Goal: Information Seeking & Learning: Learn about a topic

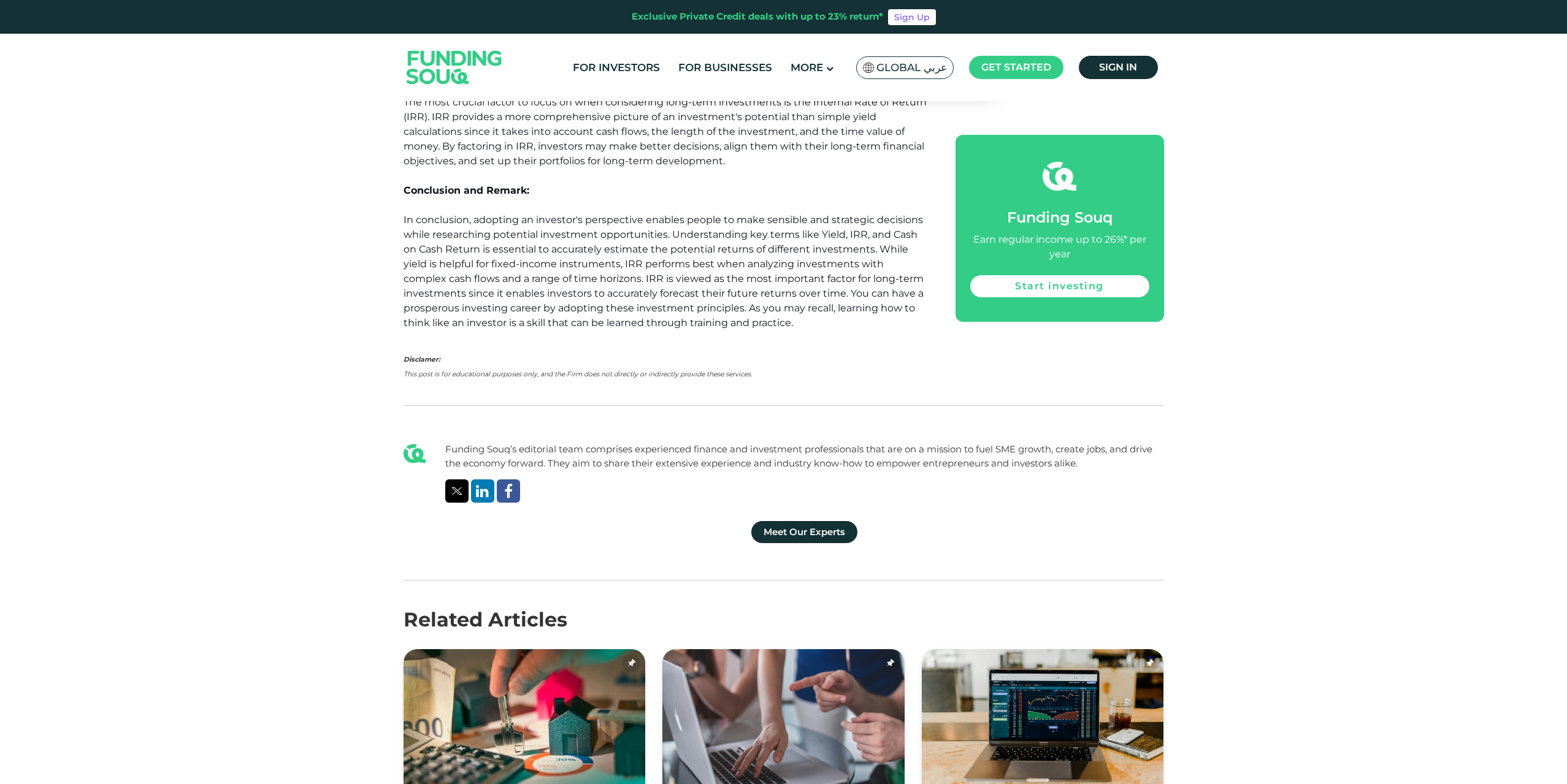
scroll to position [1226, 0]
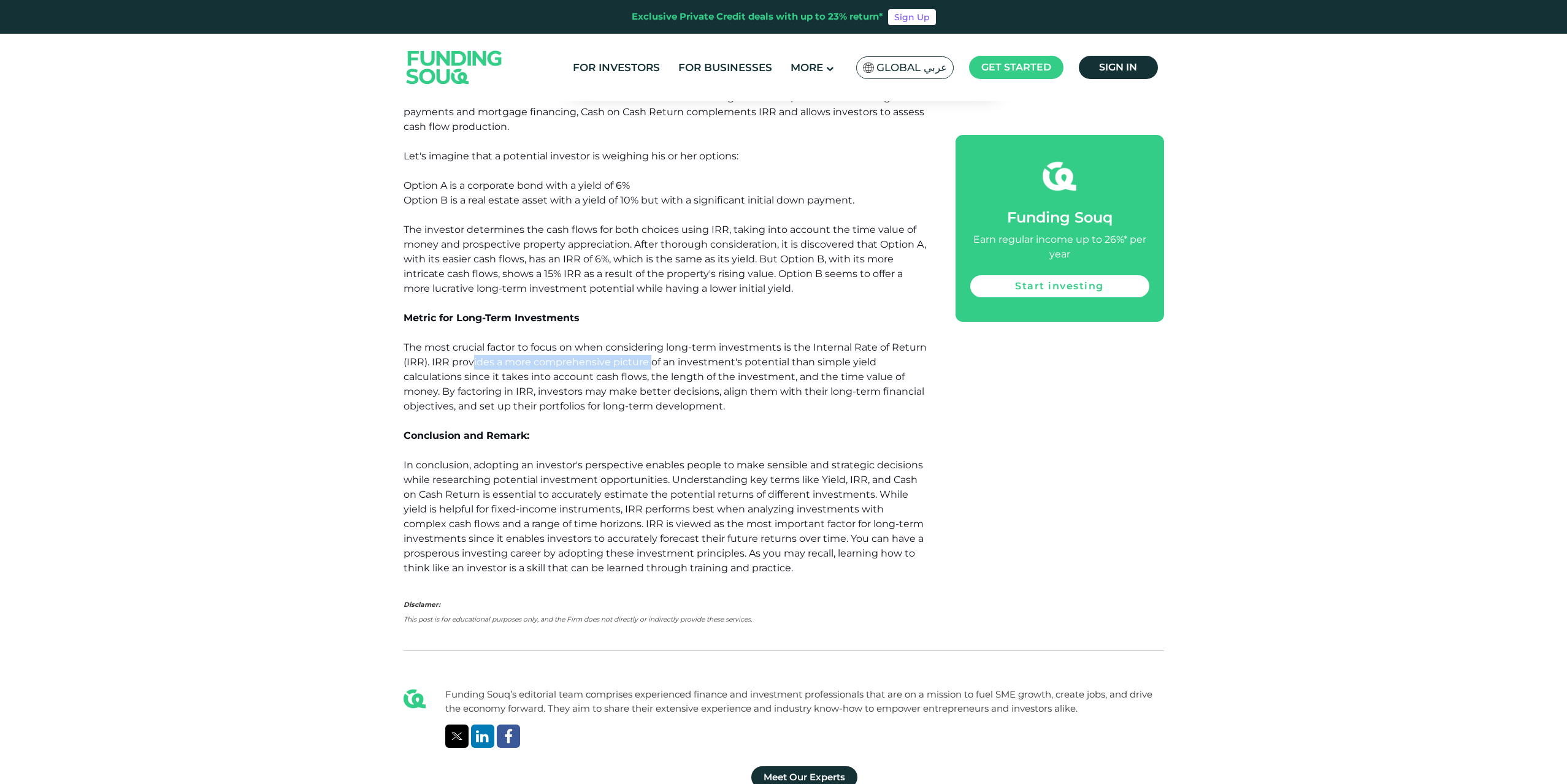
drag, startPoint x: 472, startPoint y: 355, endPoint x: 650, endPoint y: 361, distance: 178.1
click at [650, 361] on p "The most crucial factor to focus on when considering long-term investments is t…" at bounding box center [665, 377] width 524 height 73
click at [539, 368] on span "The most crucial factor to focus on when considering long-term investments is t…" at bounding box center [664, 377] width 523 height 71
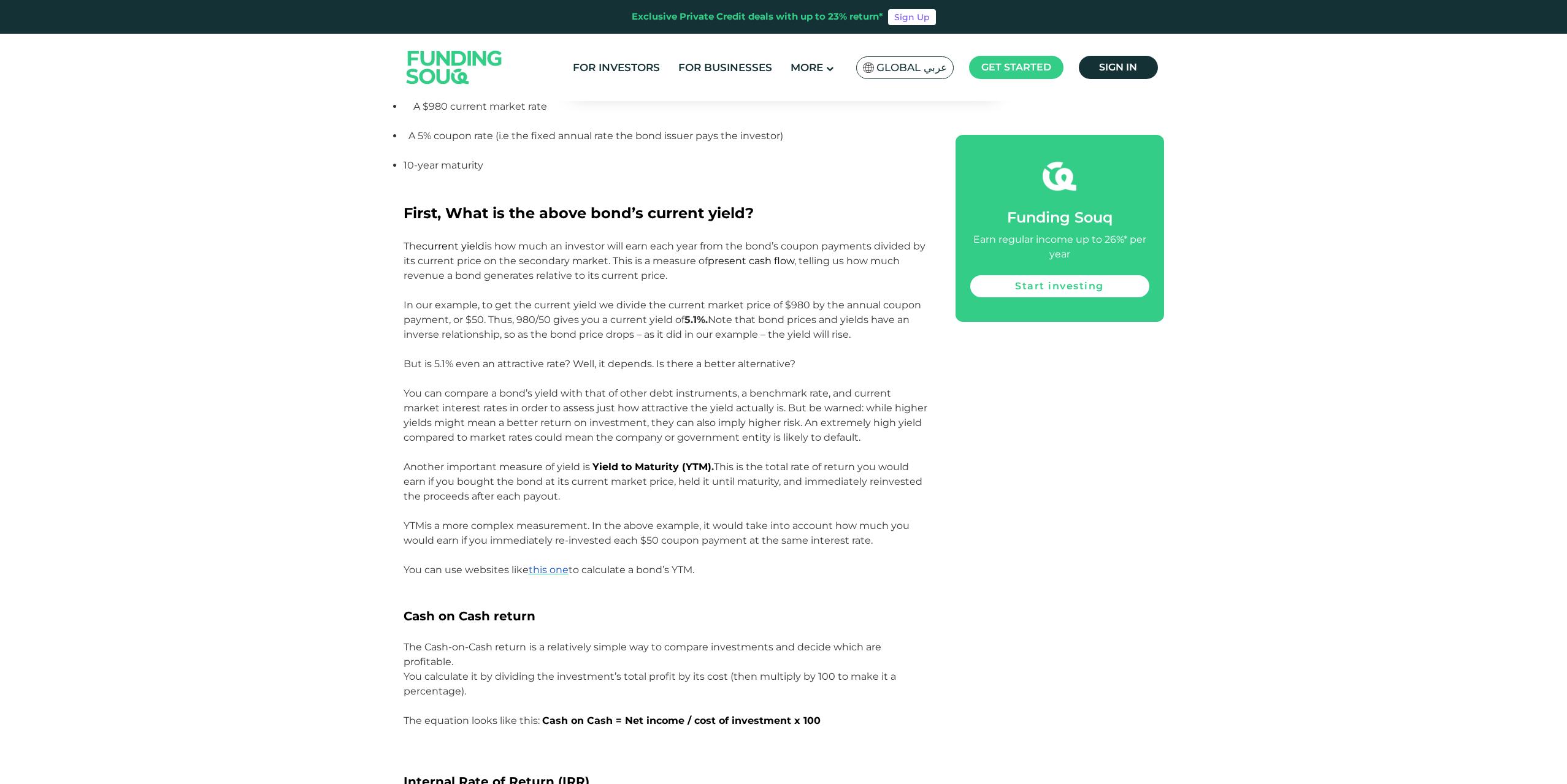
scroll to position [1778, 0]
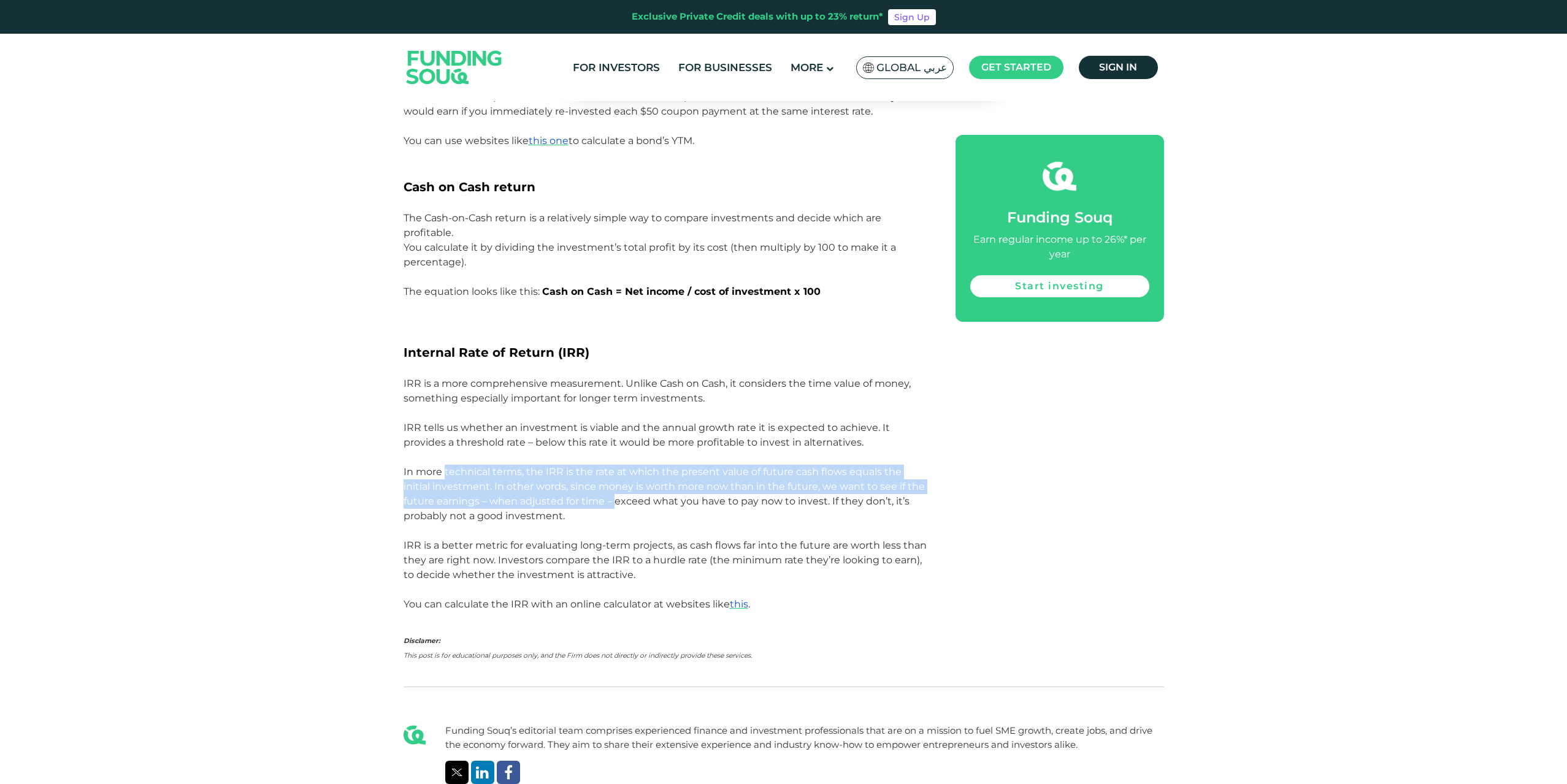
drag, startPoint x: 451, startPoint y: 477, endPoint x: 584, endPoint y: 504, distance: 135.7
click at [583, 504] on p "In more technical terms, the IRR is the rate at which the present value of futu…" at bounding box center [665, 494] width 524 height 59
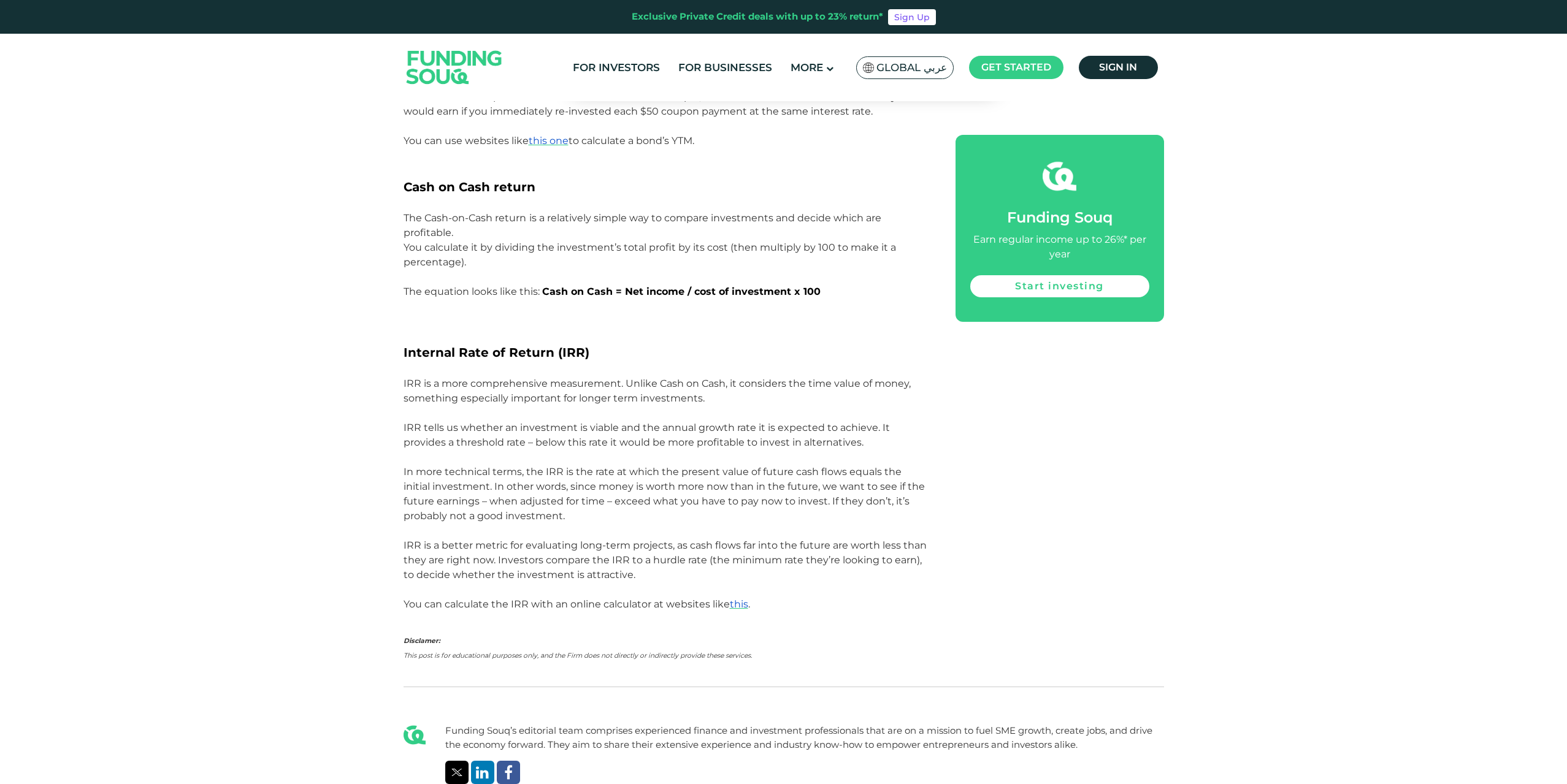
click at [587, 513] on p "In more technical terms, the IRR is the rate at which the present value of futu…" at bounding box center [665, 494] width 524 height 59
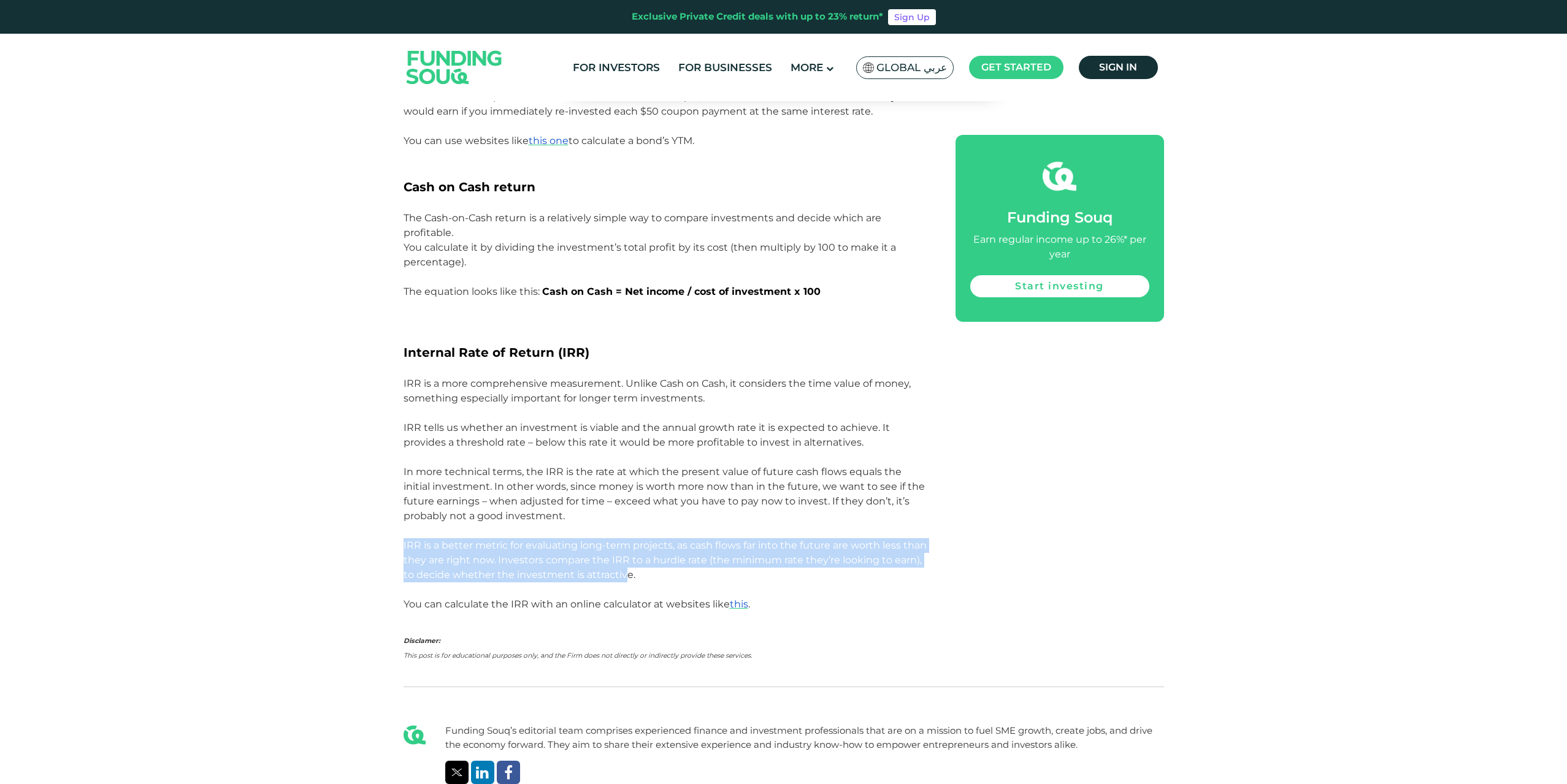
drag, startPoint x: 403, startPoint y: 538, endPoint x: 626, endPoint y: 579, distance: 226.7
click at [626, 579] on p "IRR is a better metric for evaluating long-term projects, as cash flows far int…" at bounding box center [665, 560] width 524 height 44
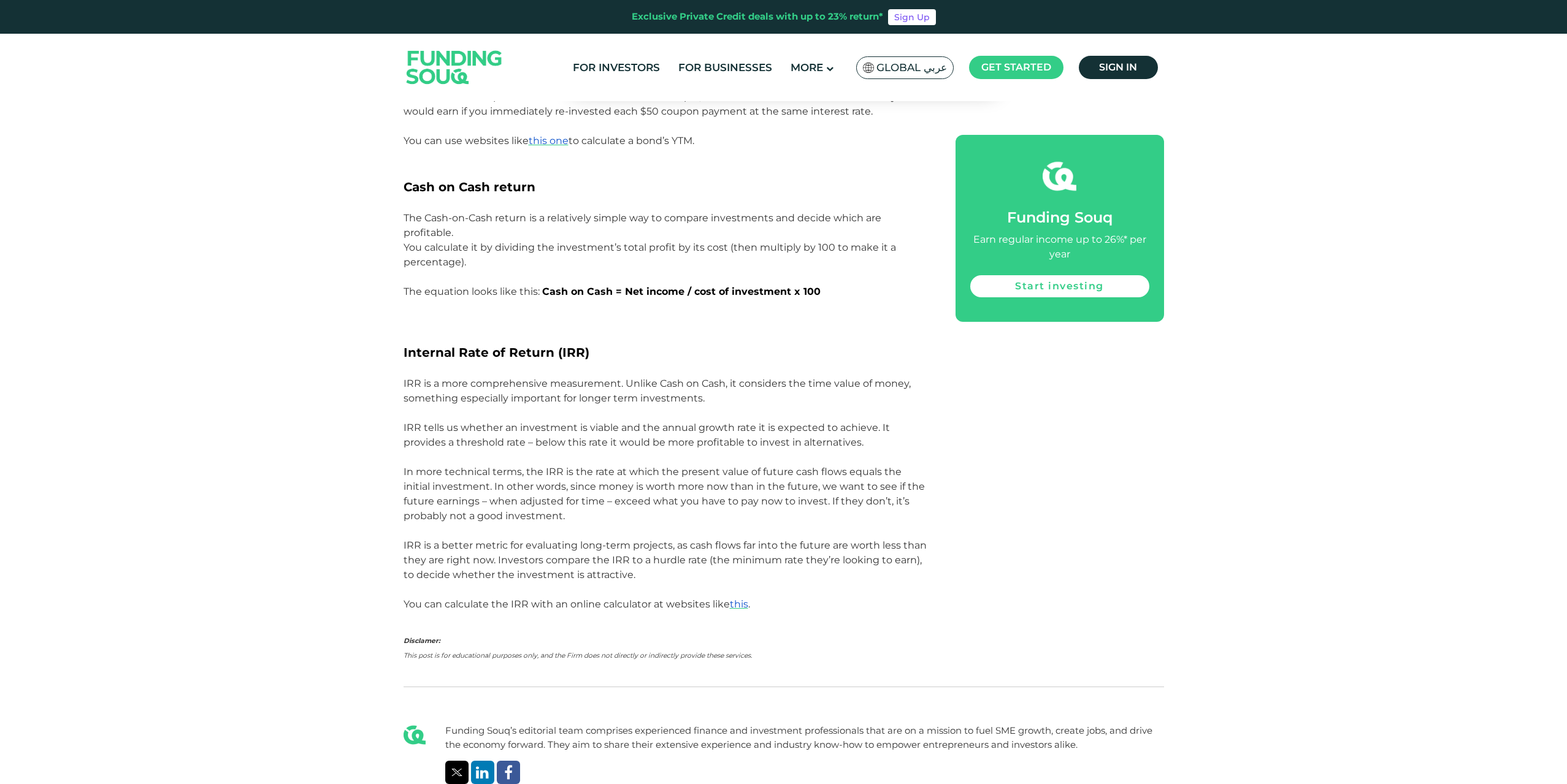
click at [607, 600] on span "You can calculate the IRR with an online calculator at websites like this ." at bounding box center [576, 603] width 347 height 11
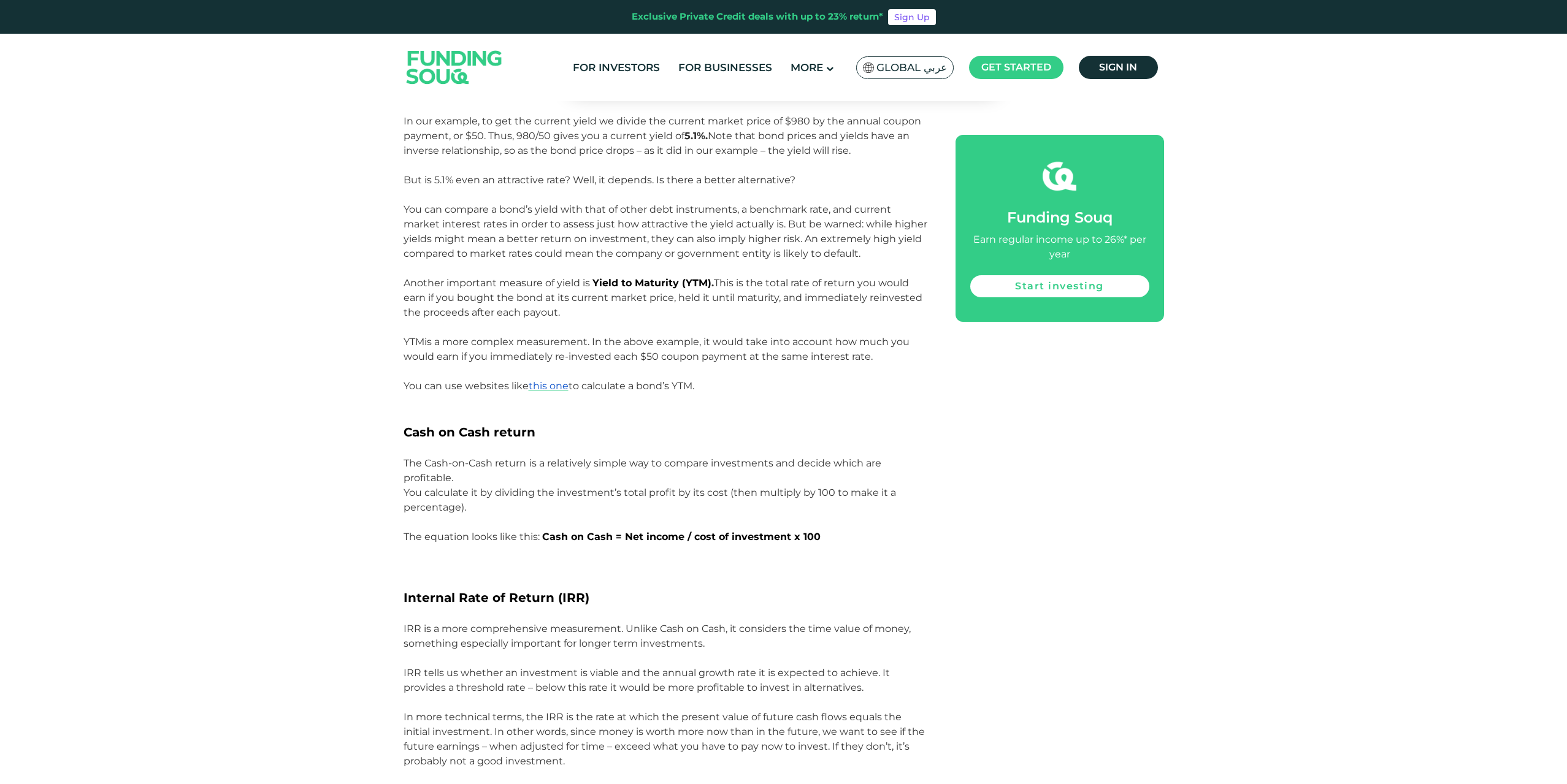
scroll to position [1471, 0]
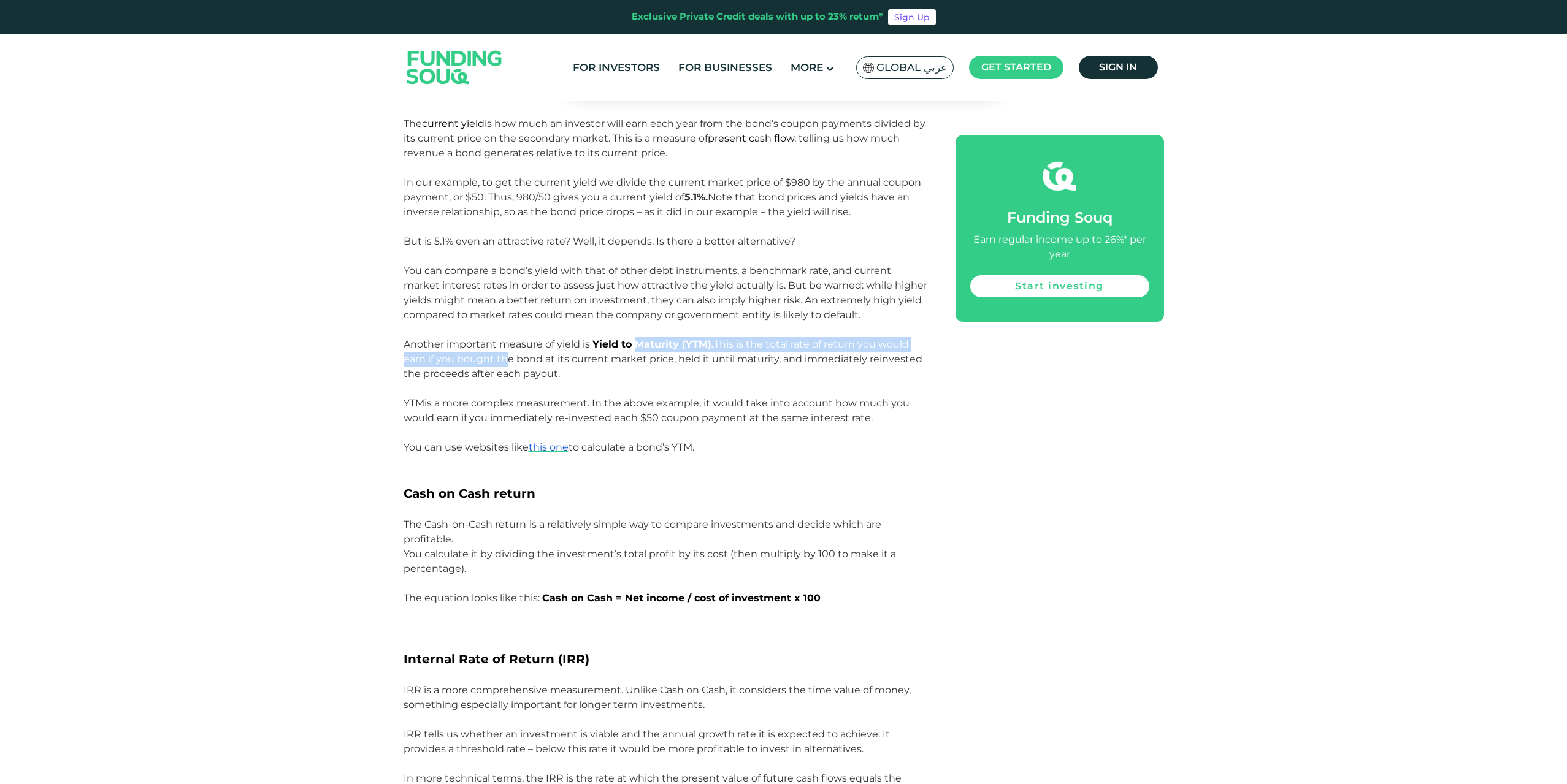
drag, startPoint x: 547, startPoint y: 347, endPoint x: 635, endPoint y: 345, distance: 88.0
click at [635, 345] on span "Another important measure of yield is Yield to Maturity (YTM) . This is the tot…" at bounding box center [663, 359] width 519 height 41
click at [628, 355] on span "Another important measure of yield is Yield to Maturity (YTM) . This is the tot…" at bounding box center [663, 359] width 519 height 41
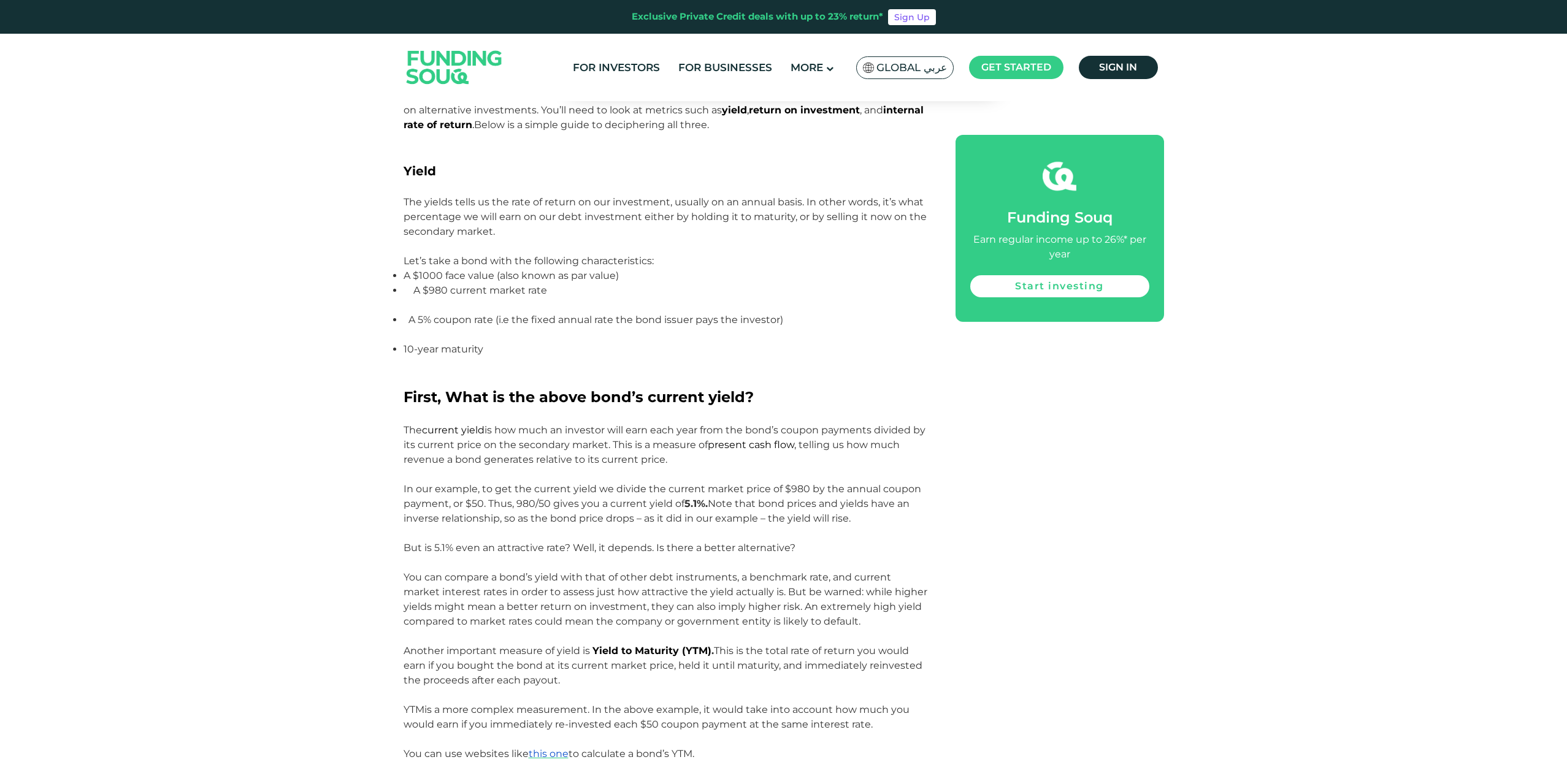
scroll to position [797, 0]
